Goal: Submit feedback/report problem: Submit feedback/report problem

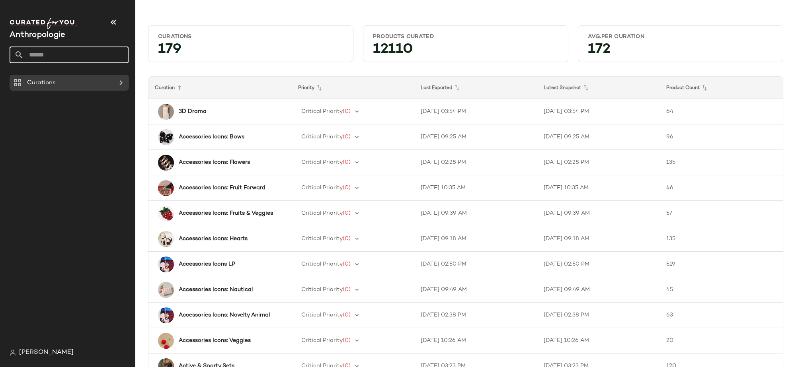
click at [50, 58] on input "text" at bounding box center [76, 55] width 105 height 17
type input "********"
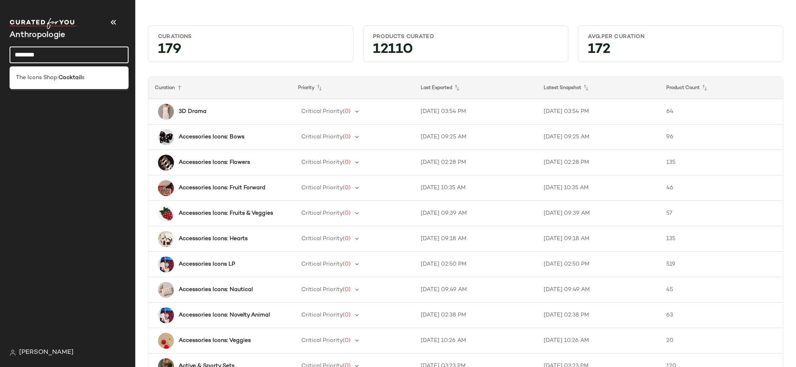
click at [59, 72] on div "The Icons Shop: Cocktail s" at bounding box center [69, 78] width 119 height 16
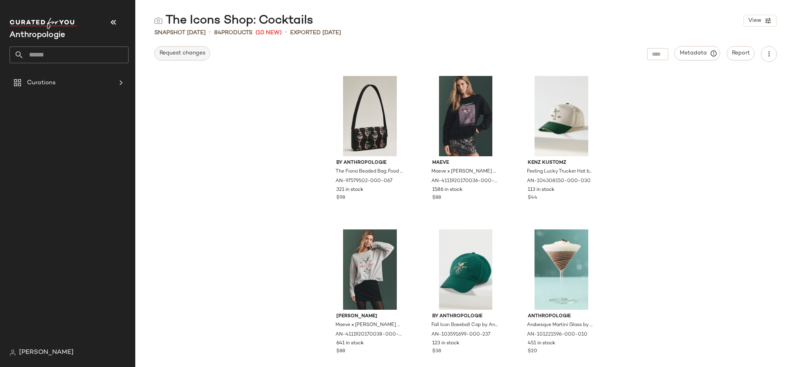
click at [183, 54] on span "Request changes" at bounding box center [182, 53] width 46 height 6
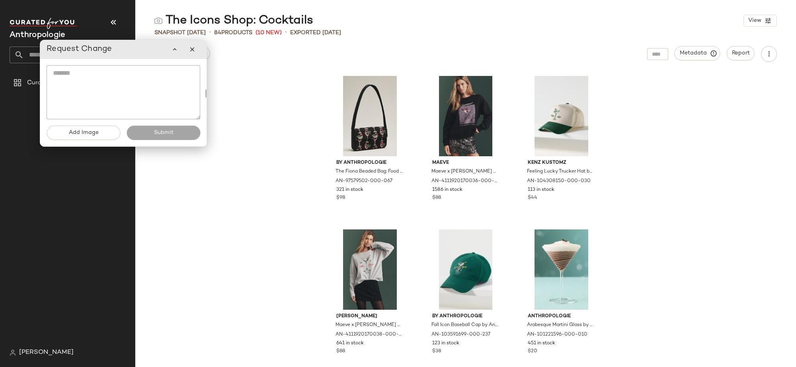
click at [105, 92] on textarea at bounding box center [124, 92] width 154 height 54
click at [559, 14] on div "The Icons Shop: Cocktails View" at bounding box center [465, 21] width 661 height 16
click at [191, 44] on button "button" at bounding box center [192, 49] width 16 height 16
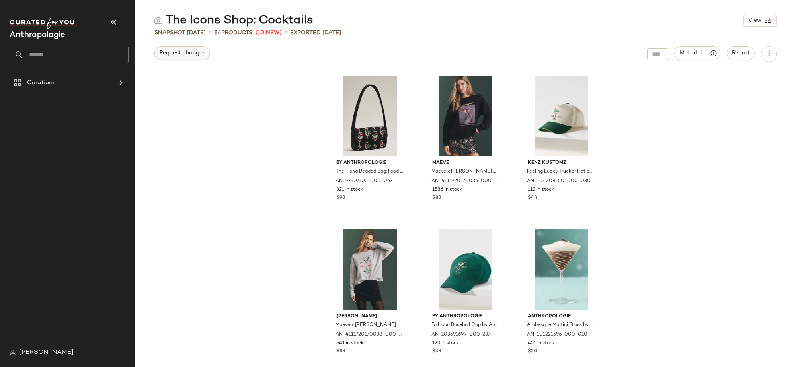
click at [207, 51] on button "Request changes" at bounding box center [182, 53] width 56 height 14
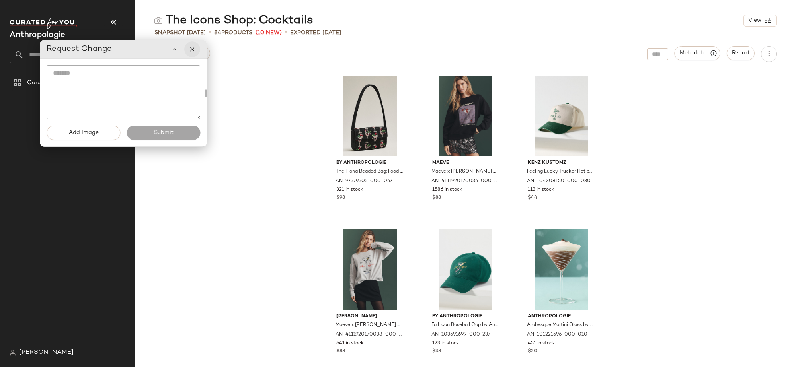
click at [192, 49] on icon "button" at bounding box center [192, 49] width 7 height 7
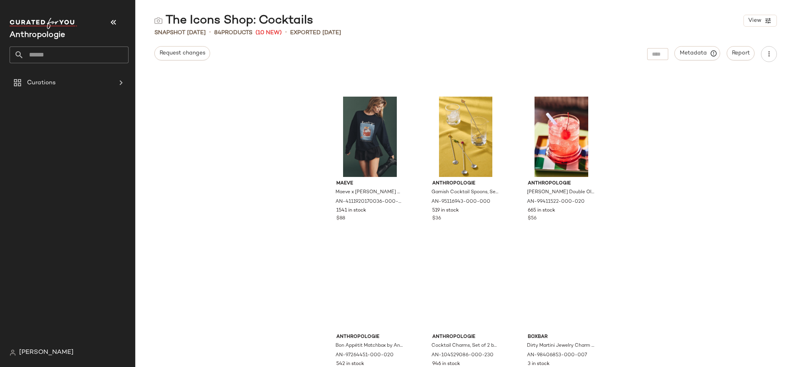
scroll to position [1996, 0]
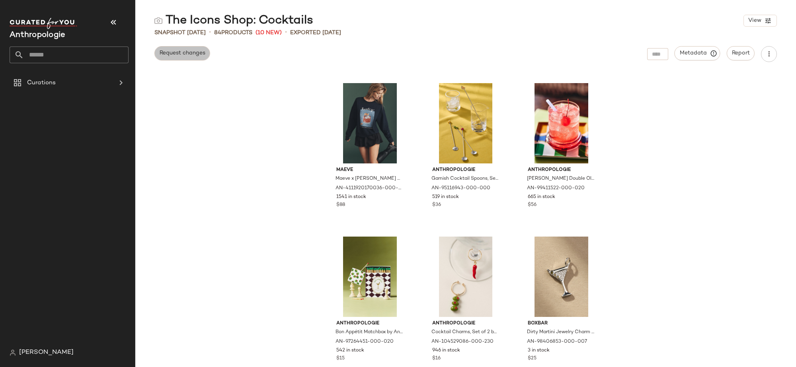
click at [187, 51] on span "Request changes" at bounding box center [182, 53] width 46 height 6
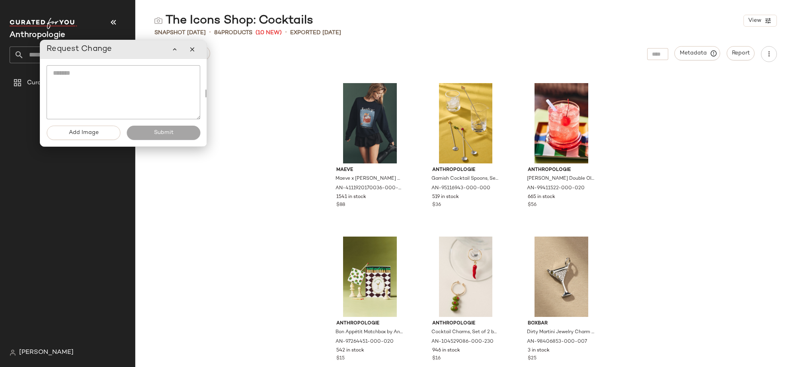
click at [104, 91] on textarea at bounding box center [124, 92] width 154 height 54
type textarea "***"
